Goal: Task Accomplishment & Management: Manage account settings

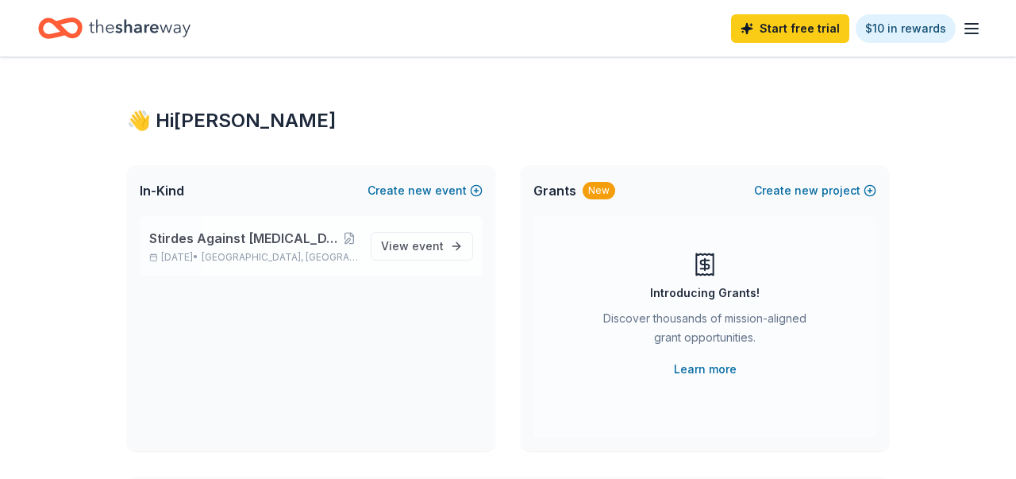
click at [283, 247] on span "Stirdes Against [MEDICAL_DATA], Second Annual Walk" at bounding box center [244, 238] width 191 height 19
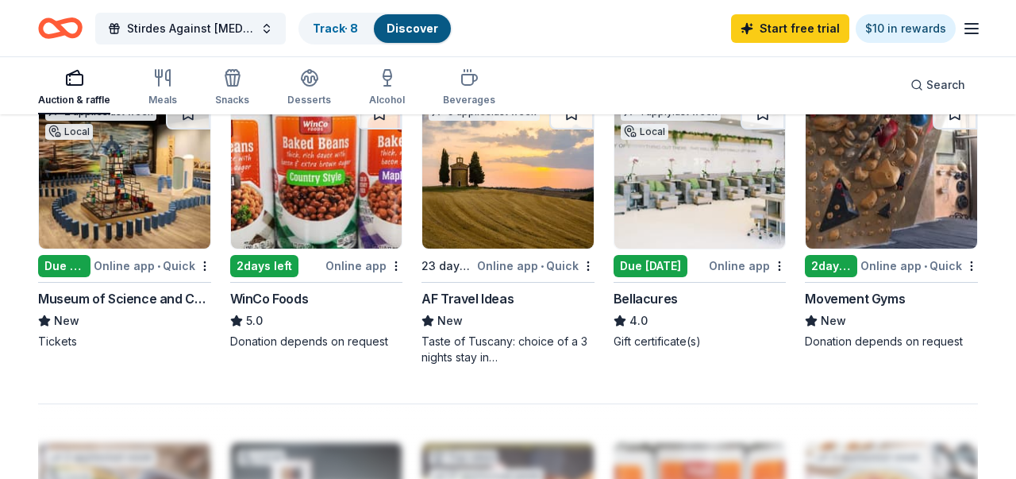
scroll to position [1101, 0]
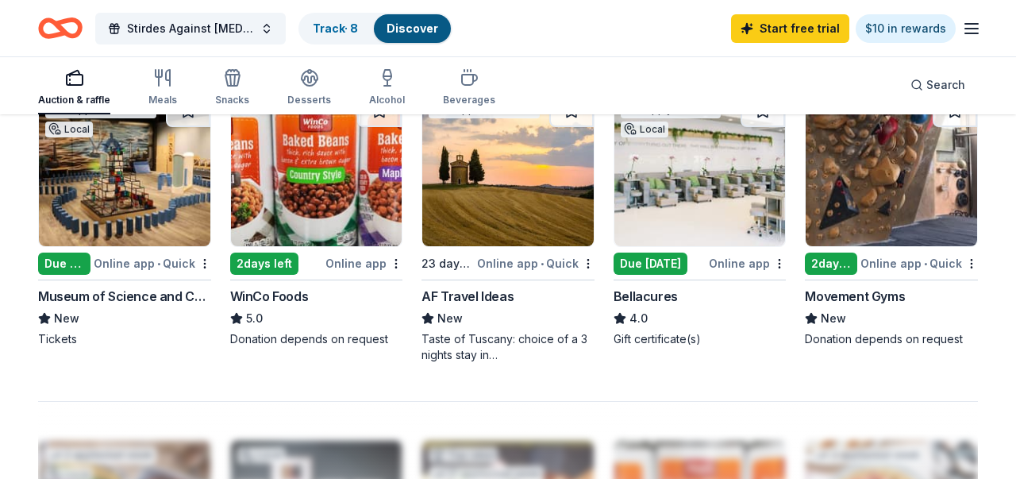
click at [68, 275] on div "Due [DATE]" at bounding box center [64, 263] width 52 height 22
click at [74, 272] on div "Due [DATE]" at bounding box center [64, 263] width 52 height 22
click at [266, 29] on button "Stirdes Against Cancer, Second Annual Walk" at bounding box center [190, 29] width 190 height 32
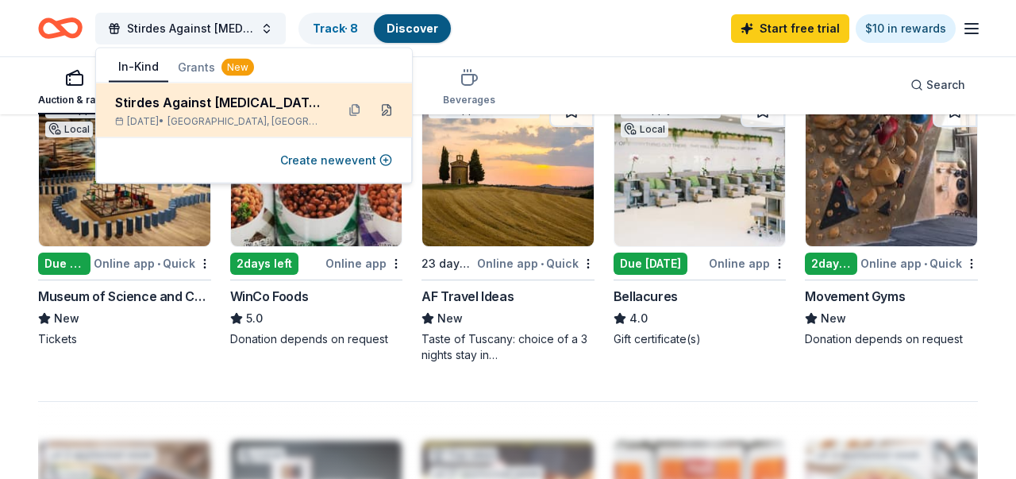
click at [385, 110] on button at bounding box center [386, 110] width 25 height 25
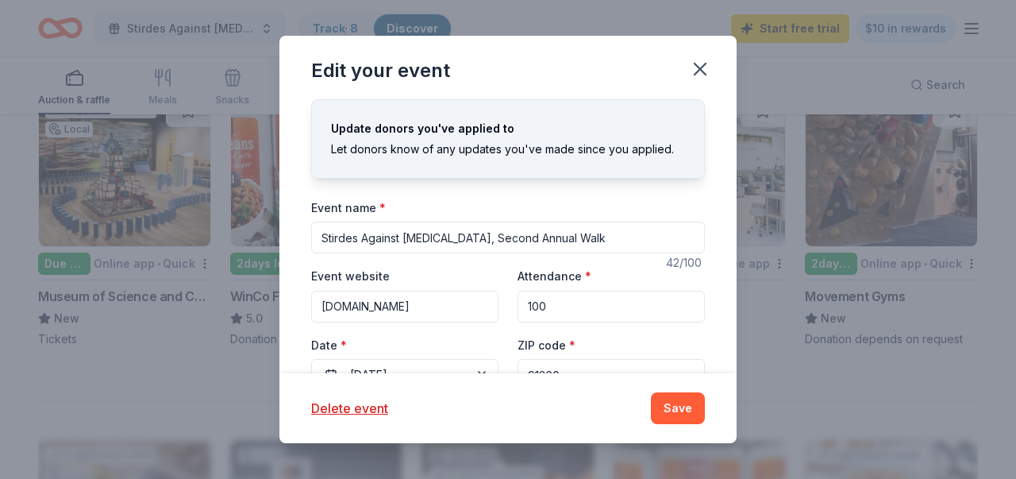
click at [339, 239] on input "Stirdes Against Cancer, Second Annual Walk" at bounding box center [508, 237] width 394 height 32
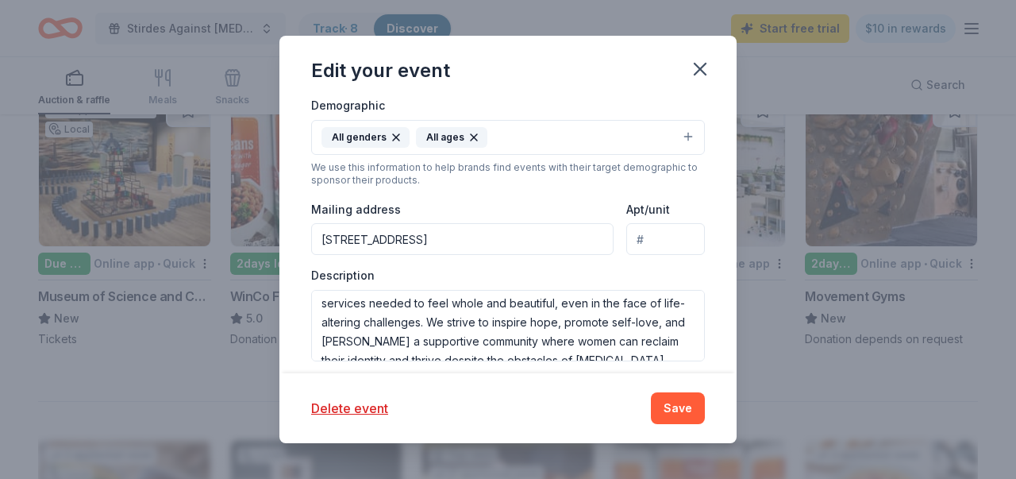
scroll to position [114, 0]
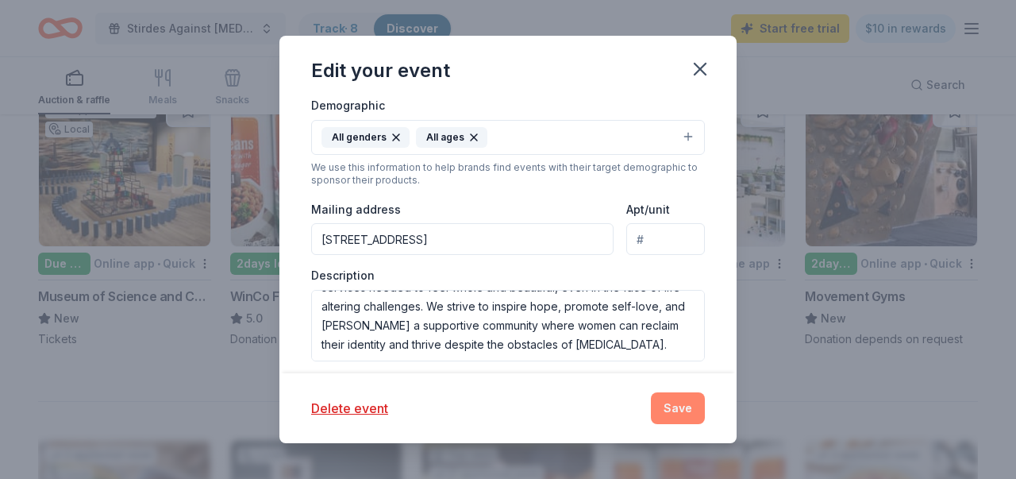
type input "Strides Against [MEDICAL_DATA], Second Annual Walk"
click at [667, 410] on button "Save" at bounding box center [678, 408] width 54 height 32
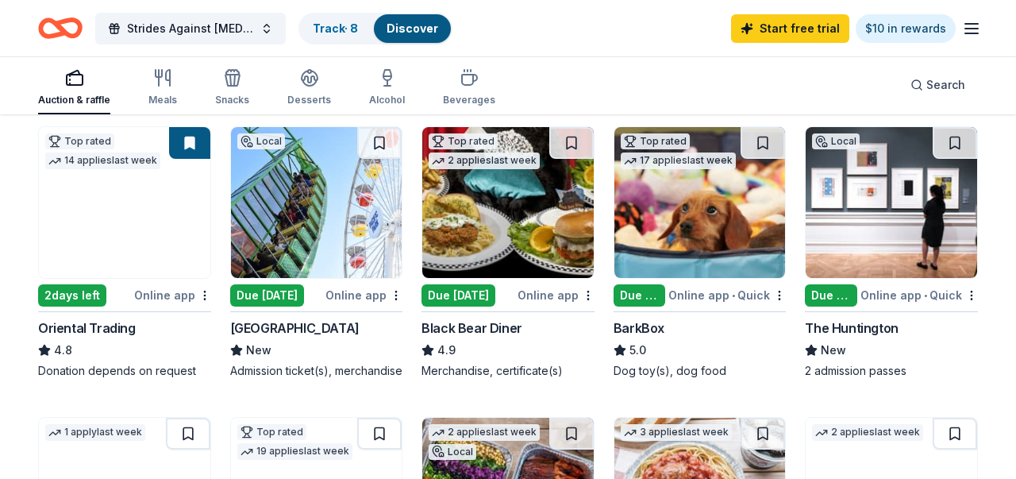
scroll to position [475, 0]
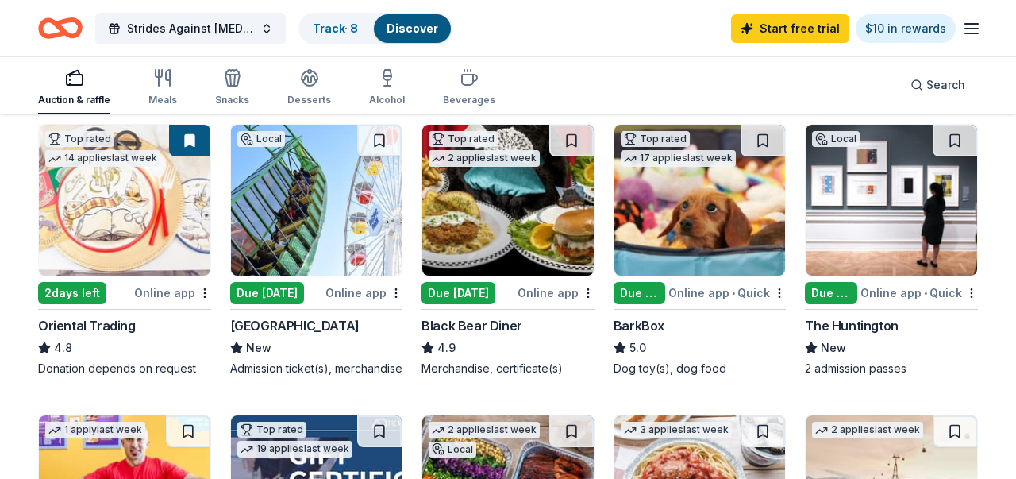
click at [678, 258] on img at bounding box center [699, 200] width 171 height 151
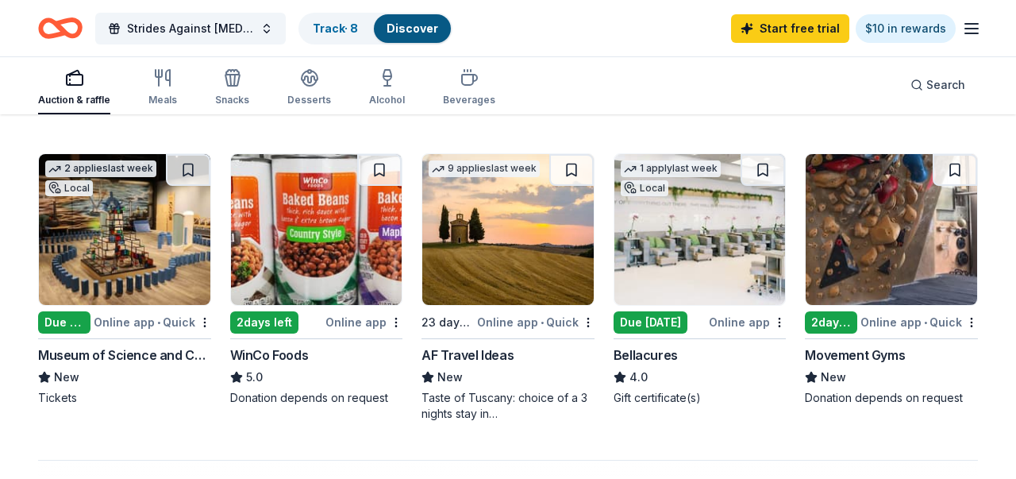
scroll to position [1040, 0]
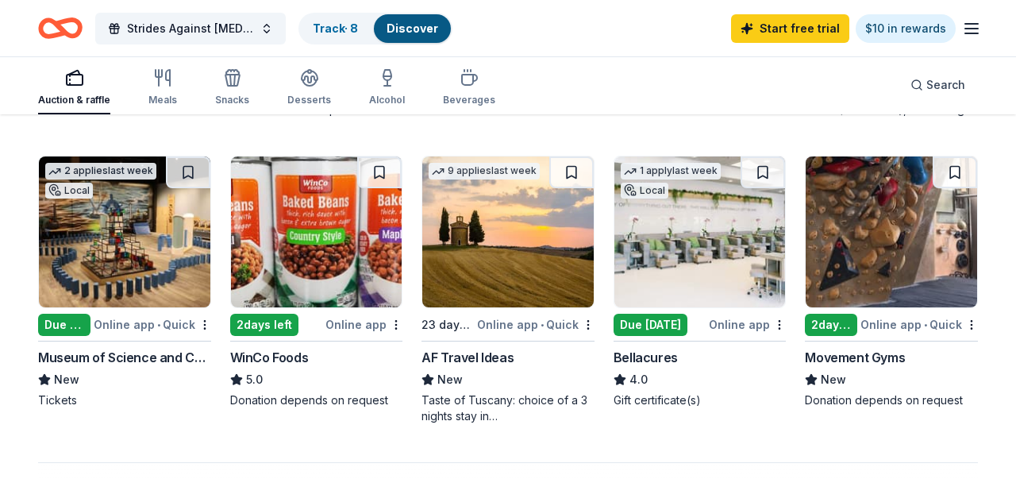
click at [641, 336] on div "Due [DATE]" at bounding box center [651, 325] width 74 height 22
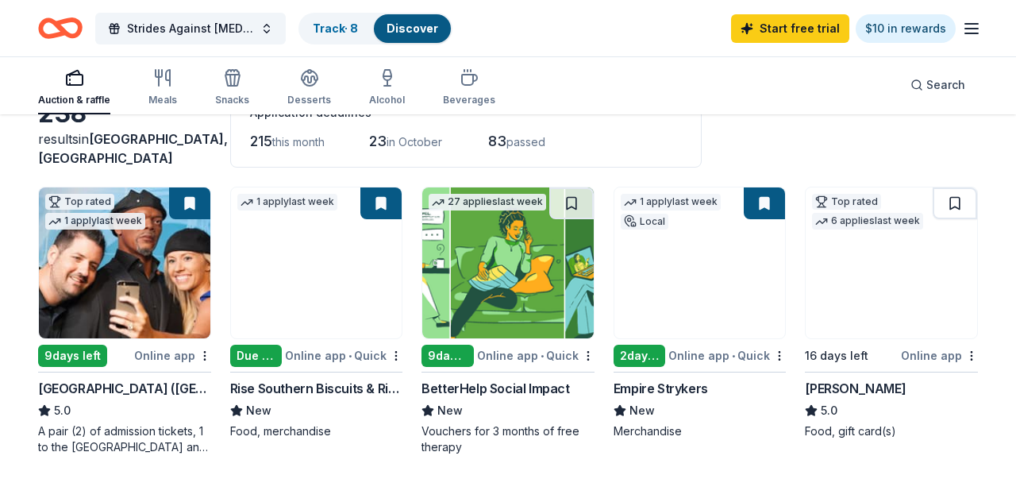
scroll to position [106, 0]
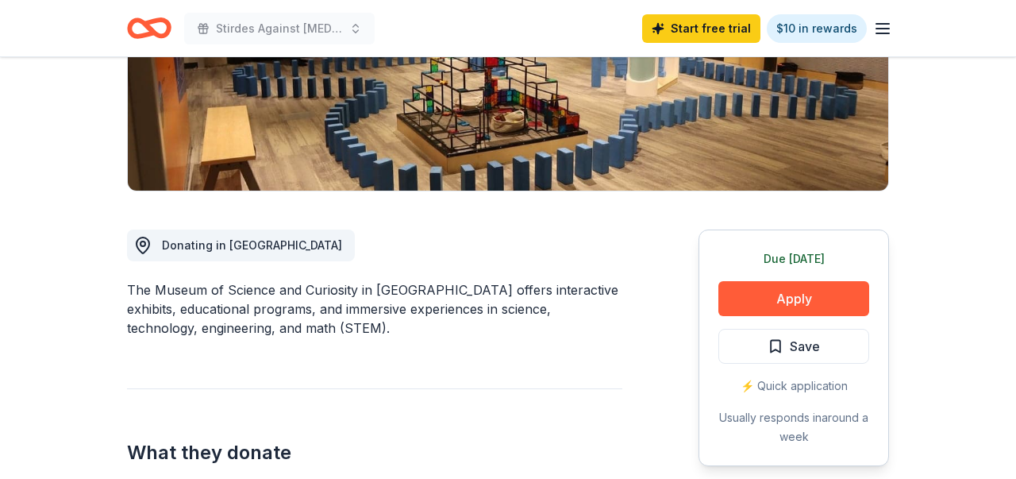
scroll to position [298, 0]
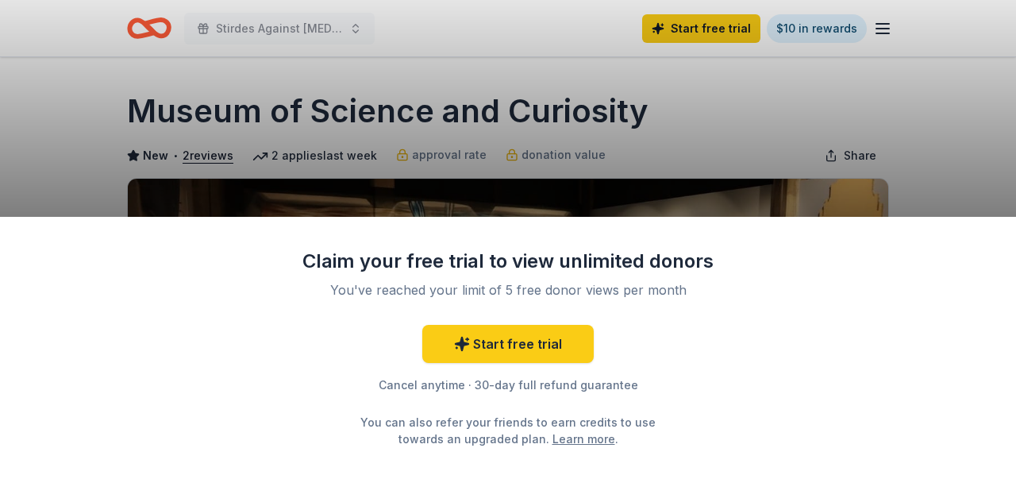
click at [757, 157] on div "Claim your free trial to view unlimited donors You've reached your limit of 5 f…" at bounding box center [508, 239] width 1016 height 479
click at [239, 33] on div "Claim your free trial to view unlimited donors You've reached your limit of 5 f…" at bounding box center [508, 239] width 1016 height 479
click at [556, 115] on div "Claim your free trial to view unlimited donors You've reached your limit of 5 f…" at bounding box center [508, 239] width 1016 height 479
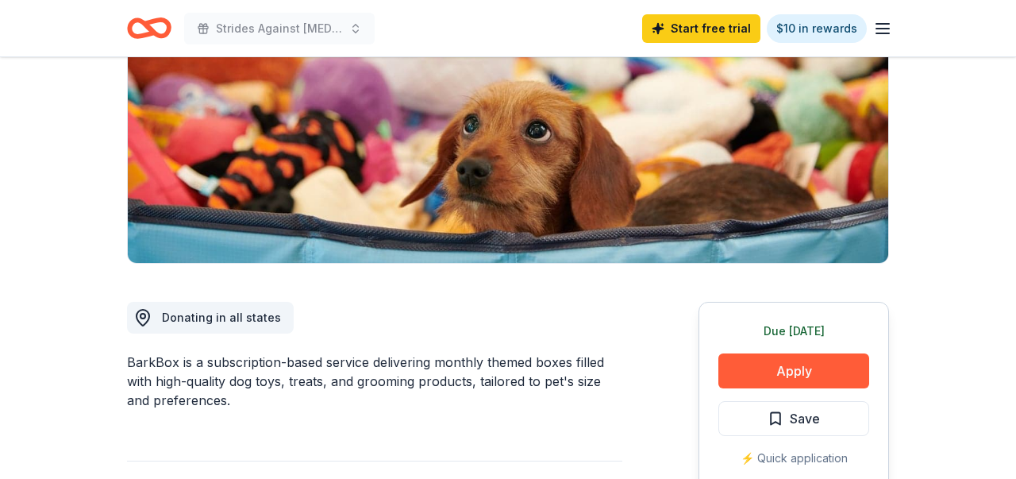
scroll to position [242, 0]
